Goal: Information Seeking & Learning: Learn about a topic

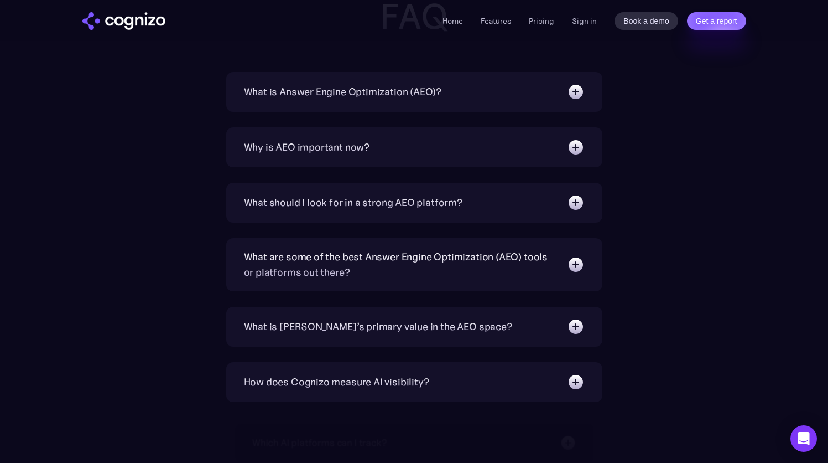
scroll to position [3563, 0]
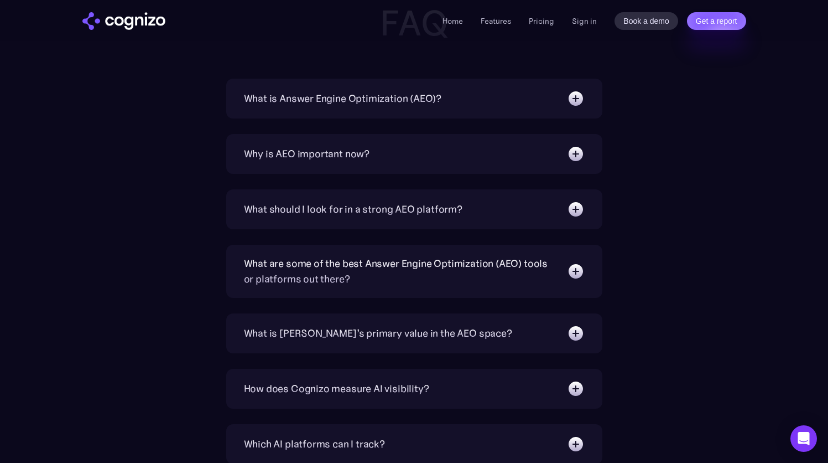
click at [336, 159] on div "Why is AEO important now?" at bounding box center [307, 153] width 126 height 15
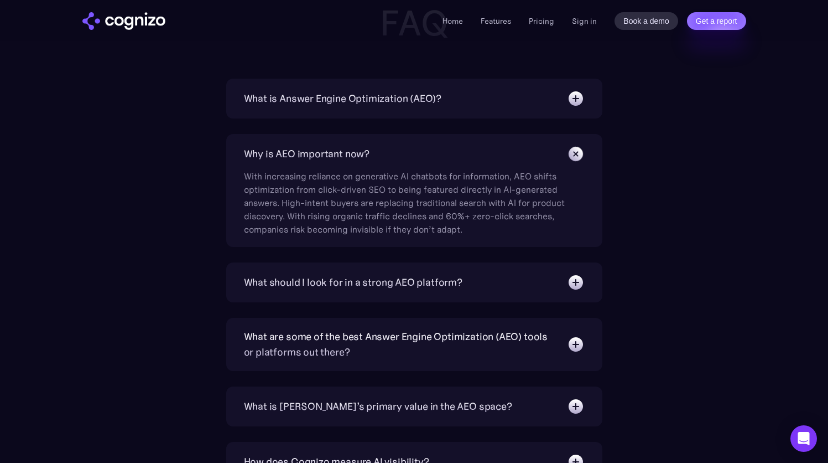
click at [336, 159] on div "Why is AEO important now?" at bounding box center [307, 153] width 126 height 15
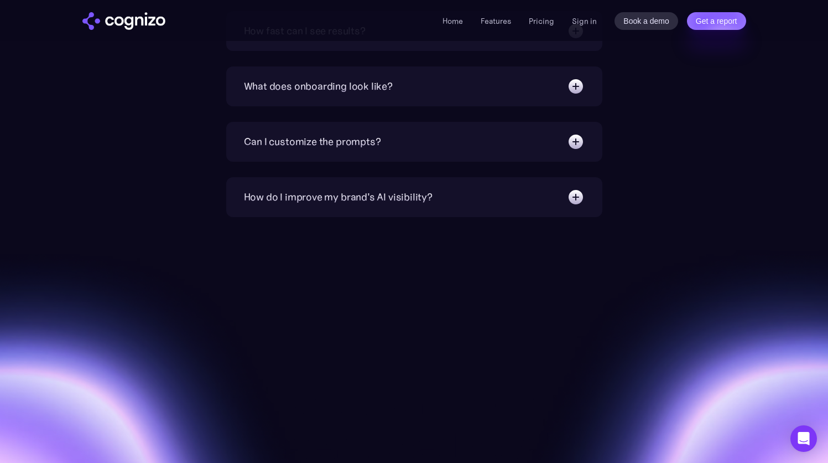
scroll to position [4039, 0]
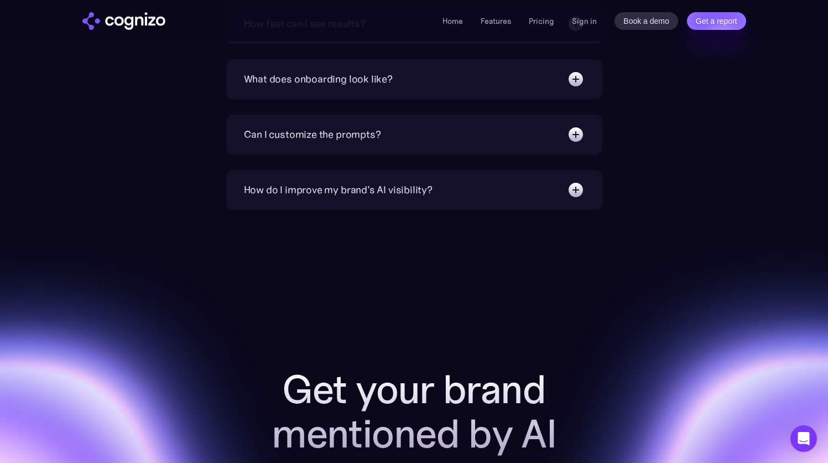
click at [361, 120] on div "Can I customize the prompts? Absolutely. Our prompt generation engine will give…" at bounding box center [414, 135] width 376 height 40
click at [357, 143] on div "Can I customize the prompts?" at bounding box center [414, 135] width 341 height 18
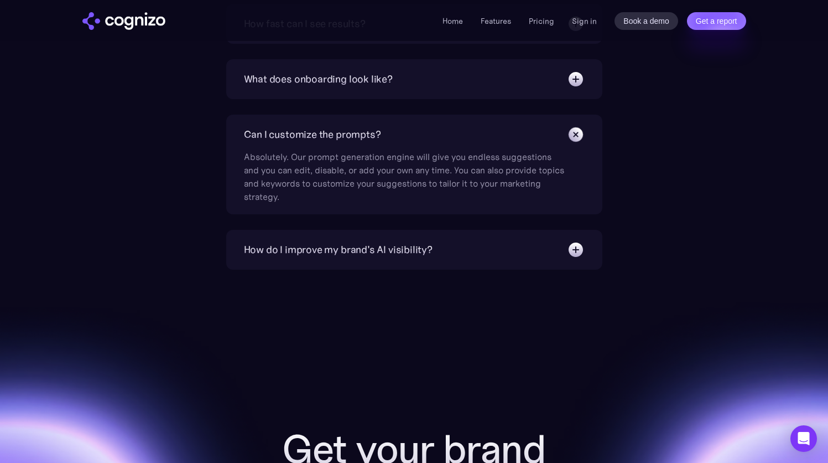
click at [358, 138] on div "Can I customize the prompts?" at bounding box center [312, 134] width 137 height 15
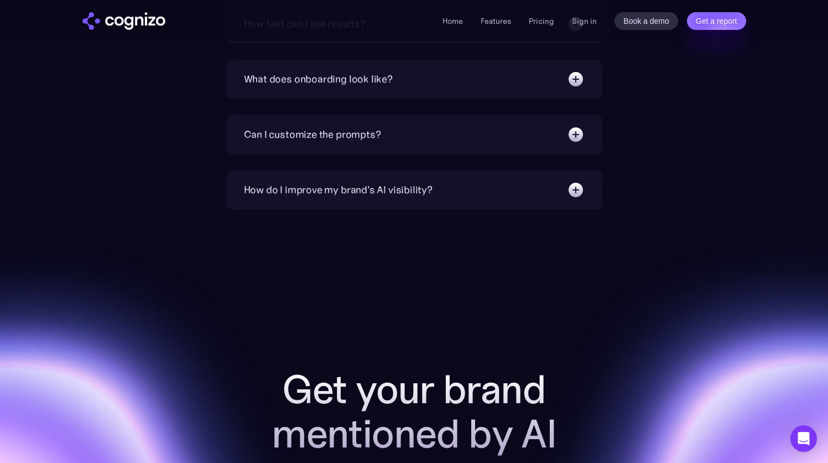
click at [363, 188] on div "How do I improve my brand's AI visibility?" at bounding box center [338, 189] width 189 height 15
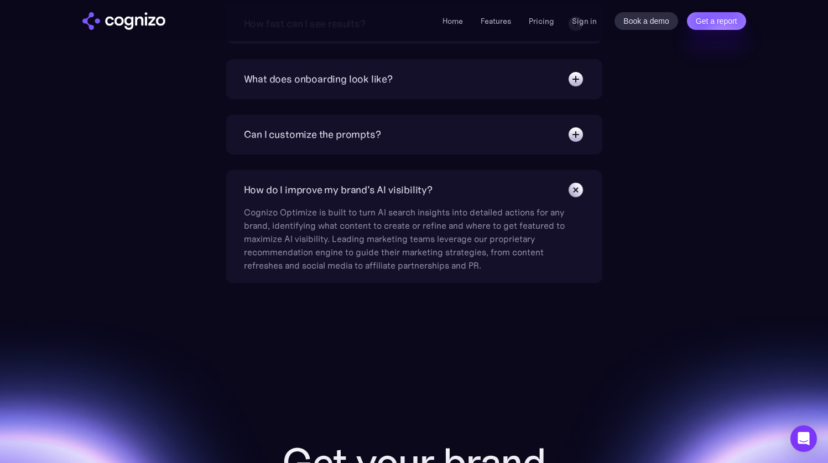
click at [363, 188] on div "How do I improve my brand's AI visibility?" at bounding box center [338, 189] width 189 height 15
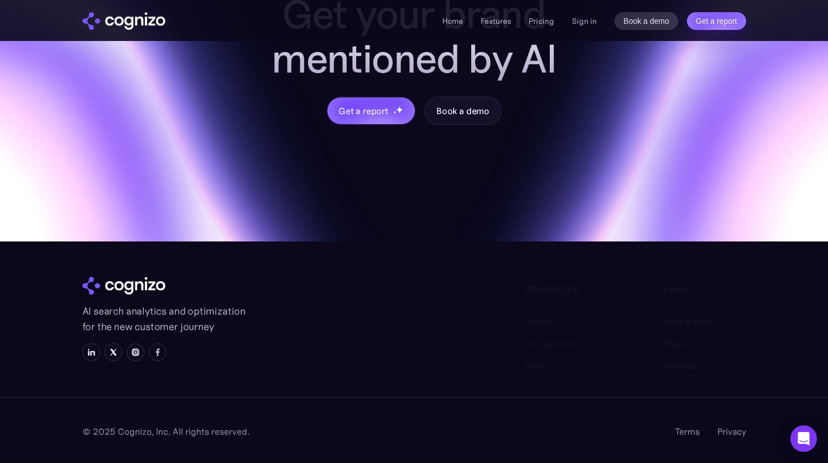
scroll to position [4413, 0]
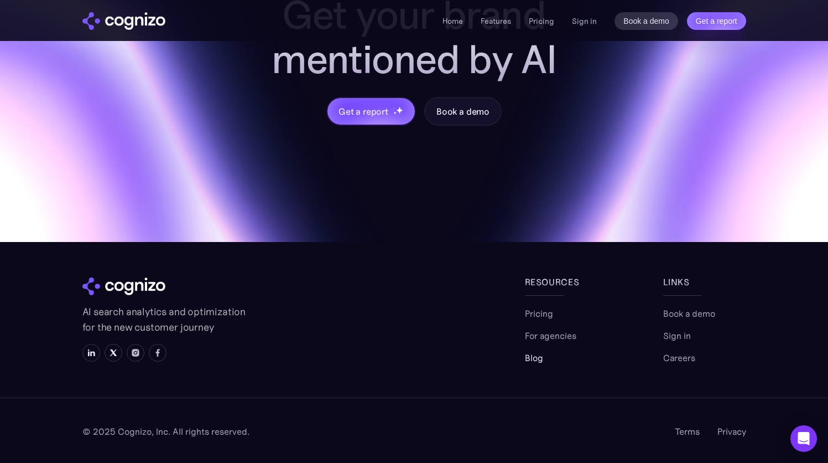
click at [541, 359] on link "Blog" at bounding box center [534, 357] width 18 height 13
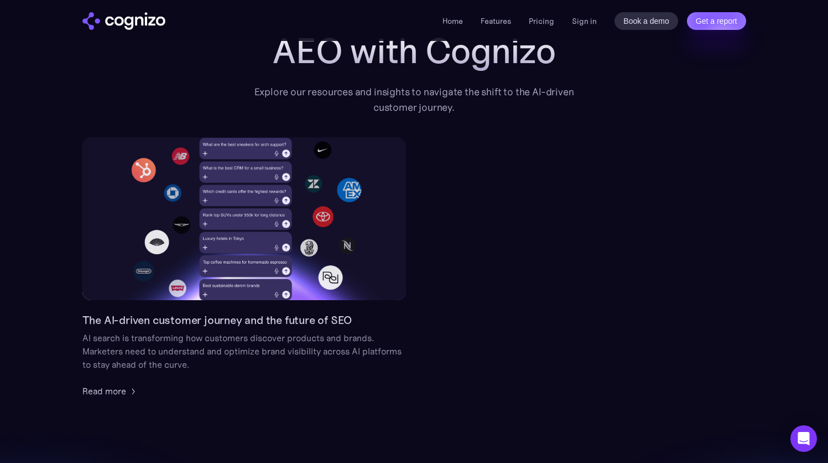
scroll to position [39, 0]
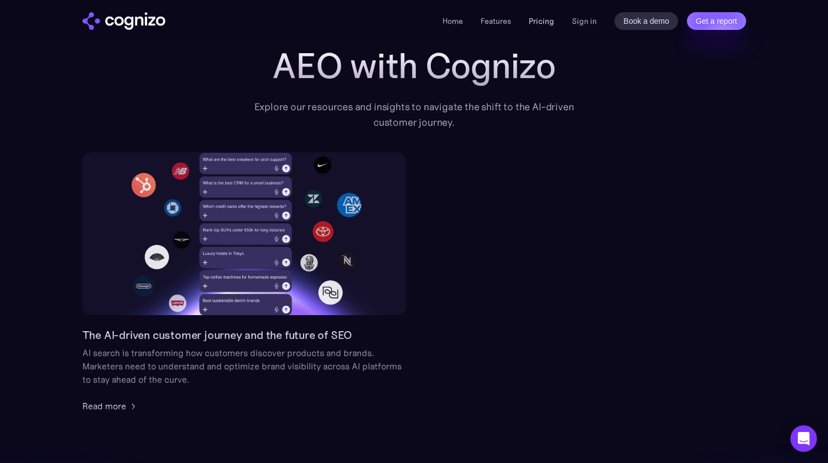
click at [545, 22] on link "Pricing" at bounding box center [541, 21] width 25 height 10
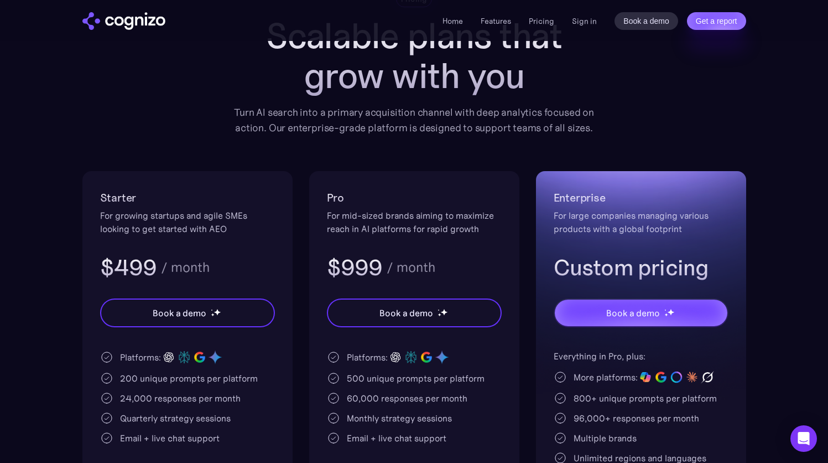
scroll to position [180, 0]
